Goal: Information Seeking & Learning: Learn about a topic

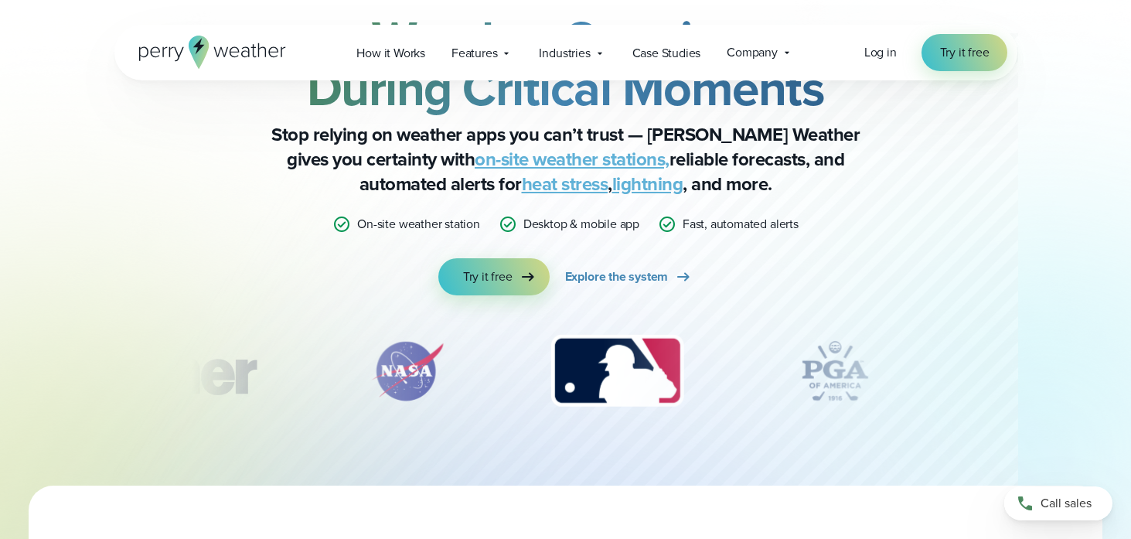
scroll to position [122, 0]
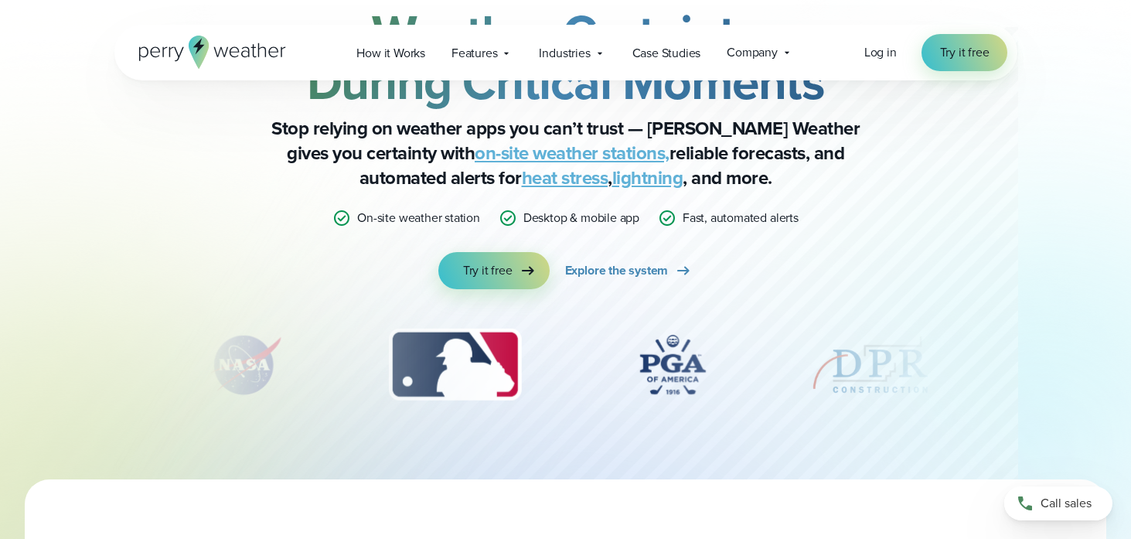
click at [665, 376] on img "4 of 12" at bounding box center [673, 364] width 124 height 77
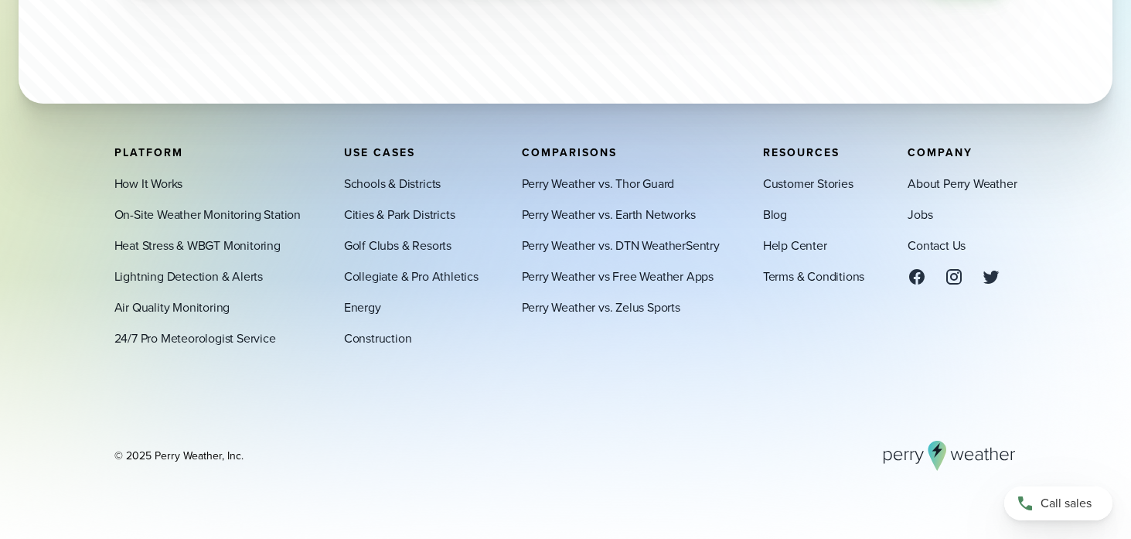
scroll to position [5238, 0]
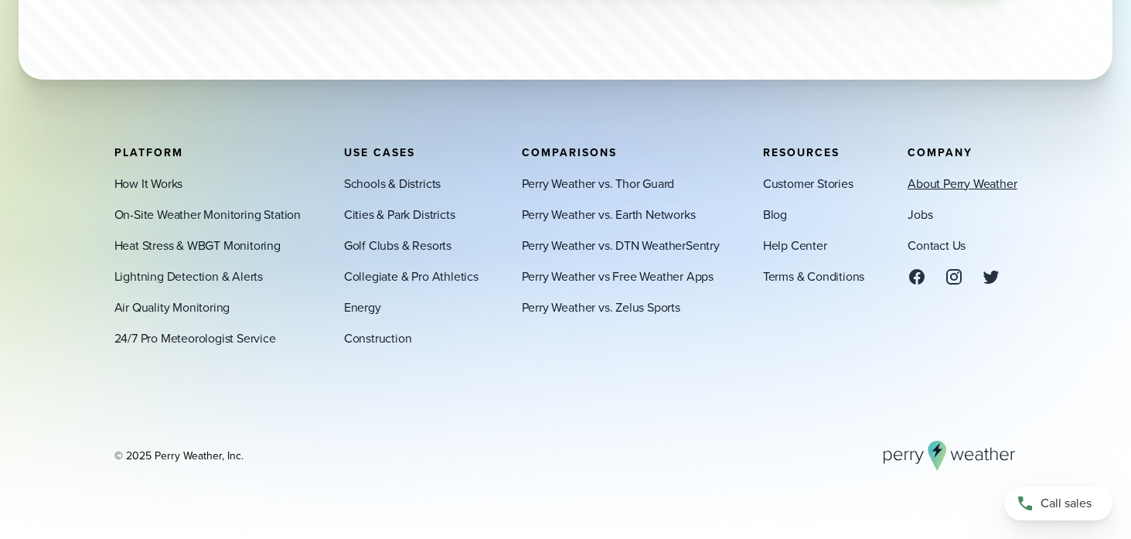
click at [926, 182] on link "About Perry Weather" at bounding box center [962, 183] width 109 height 19
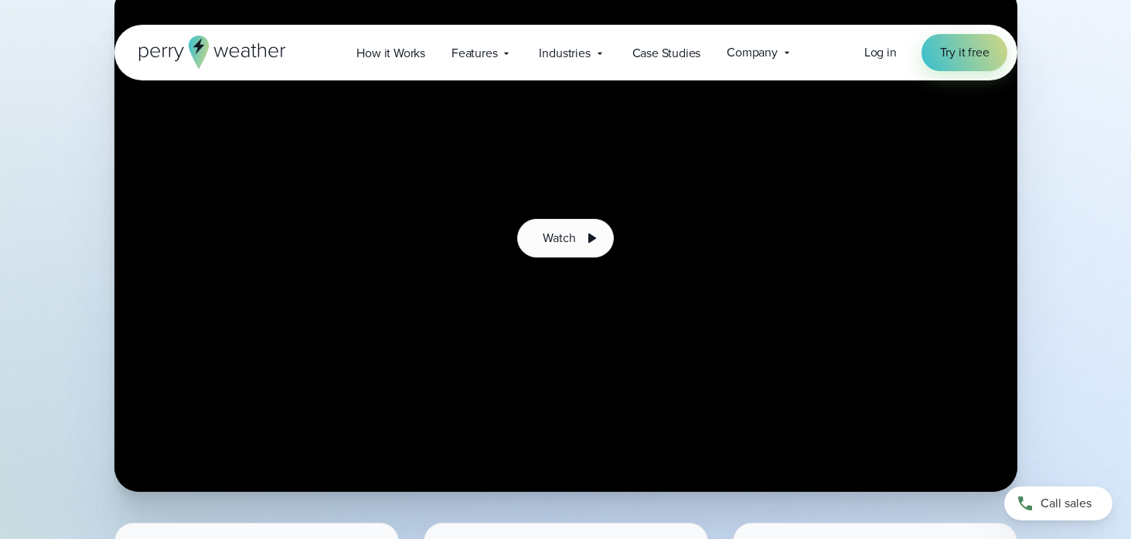
scroll to position [435, 0]
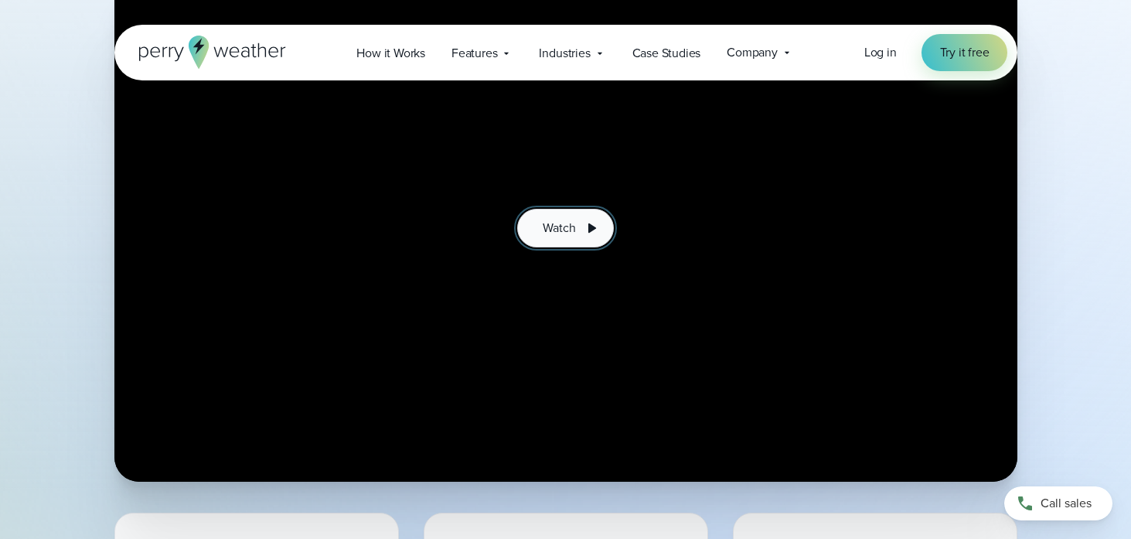
click at [565, 227] on span "Watch" at bounding box center [559, 228] width 32 height 19
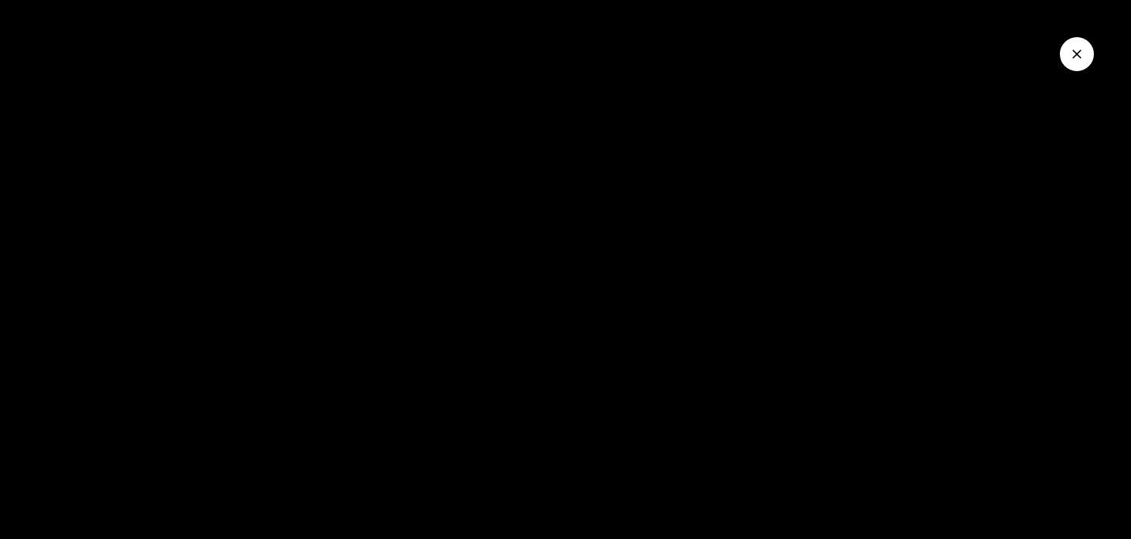
click at [1085, 57] on button "Close Video" at bounding box center [1077, 54] width 34 height 34
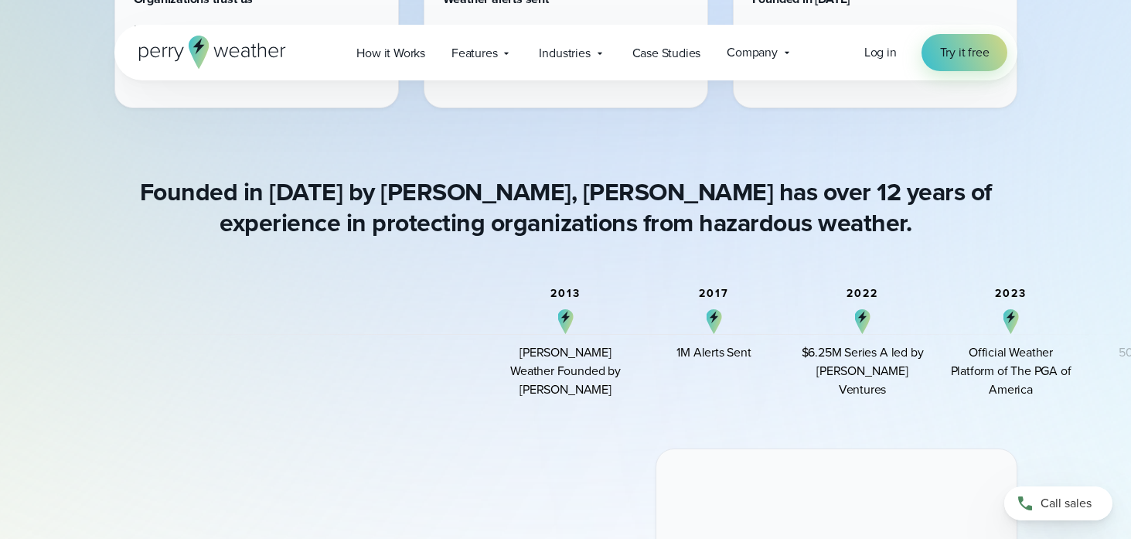
scroll to position [1035, 0]
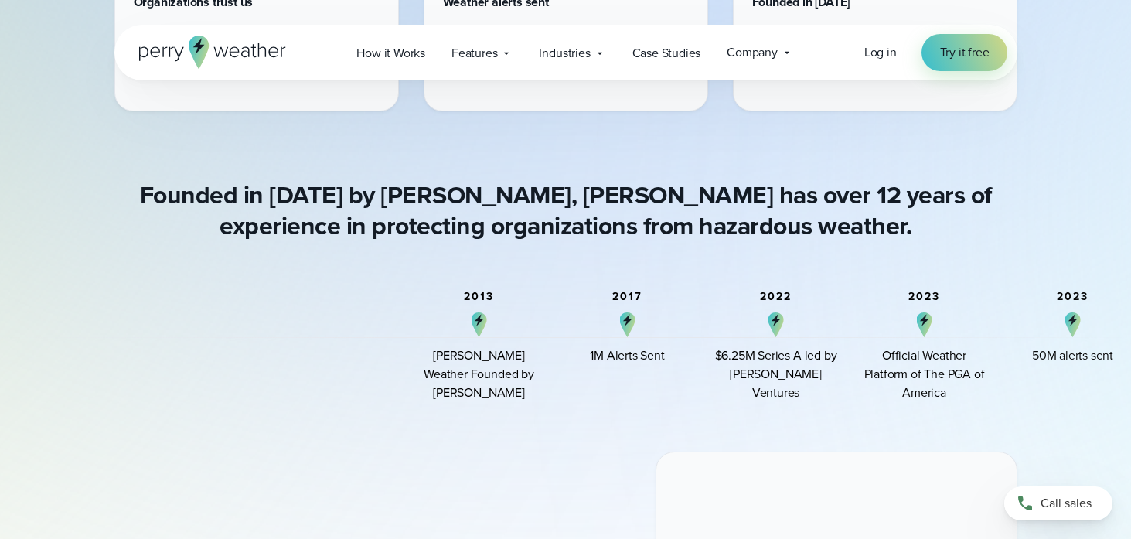
drag, startPoint x: 573, startPoint y: 337, endPoint x: 487, endPoint y: 336, distance: 85.8
click at [487, 336] on div "2013 Perry Weather Founded by Colin Perry" at bounding box center [480, 346] width 124 height 111
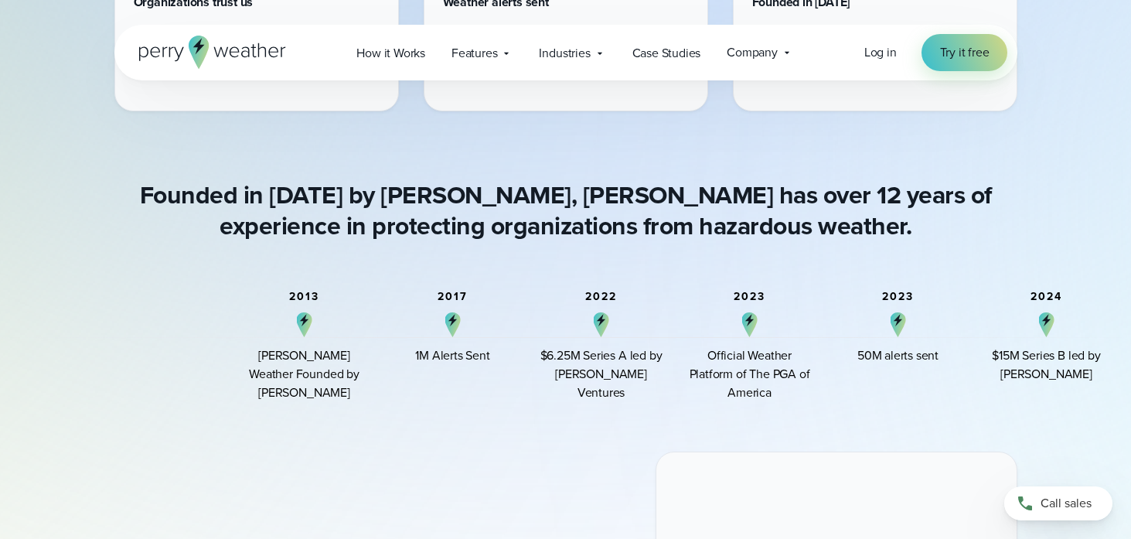
drag, startPoint x: 916, startPoint y: 353, endPoint x: 619, endPoint y: 349, distance: 296.9
click at [620, 349] on div "$6.25M Series A led by Arthur Ventures" at bounding box center [602, 374] width 124 height 56
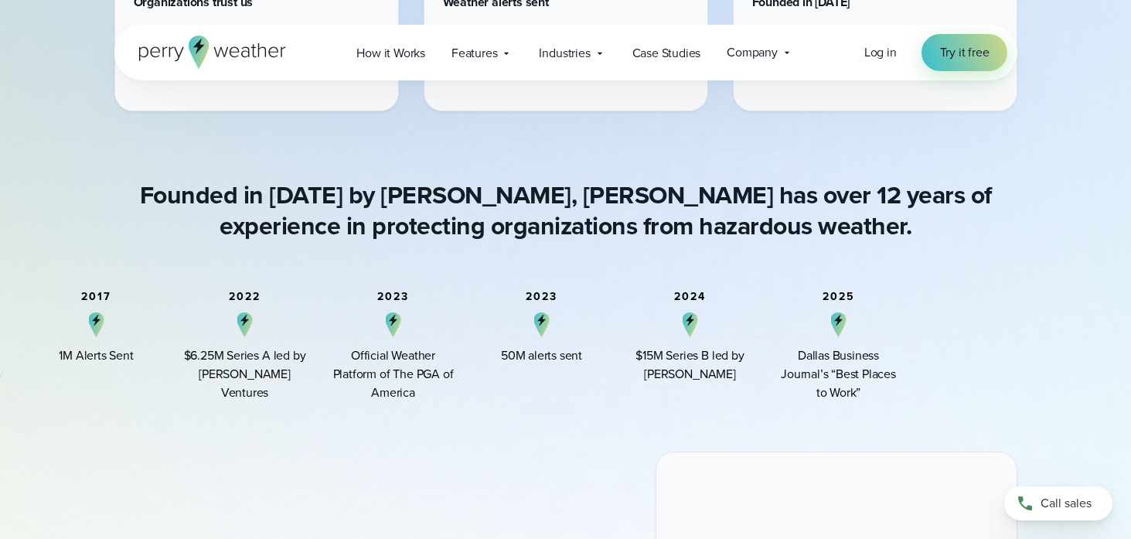
drag, startPoint x: 881, startPoint y: 349, endPoint x: 580, endPoint y: 360, distance: 300.9
click at [629, 359] on div "$15M Series B led by Arthur Ventures" at bounding box center [691, 364] width 124 height 37
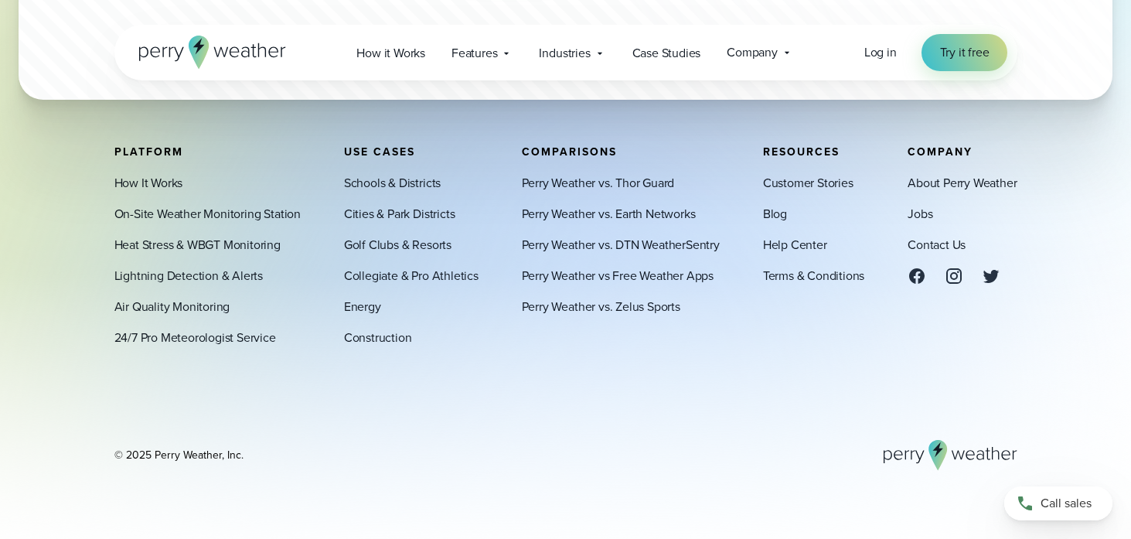
scroll to position [4464, 0]
